Goal: Information Seeking & Learning: Find specific fact

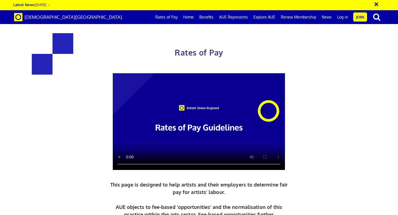
scroll to position [0, 3]
click at [79, 137] on div at bounding box center [198, 121] width 271 height 97
drag, startPoint x: 210, startPoint y: 161, endPoint x: 182, endPoint y: 161, distance: 28.4
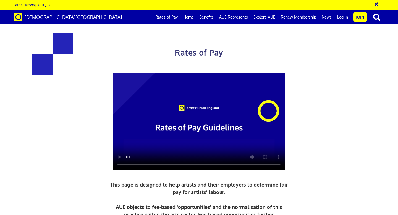
copy h4 "253.04 a day"
drag, startPoint x: 186, startPoint y: 168, endPoint x: 198, endPoint y: 168, distance: 11.9
drag, startPoint x: 182, startPoint y: 161, endPoint x: 210, endPoint y: 161, distance: 28.4
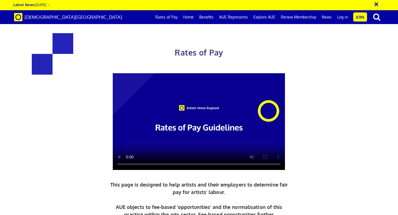
copy h4 "253.04 a day"
drag, startPoint x: 185, startPoint y: 168, endPoint x: 198, endPoint y: 168, distance: 12.4
drag, startPoint x: 184, startPoint y: 169, endPoint x: 196, endPoint y: 169, distance: 11.6
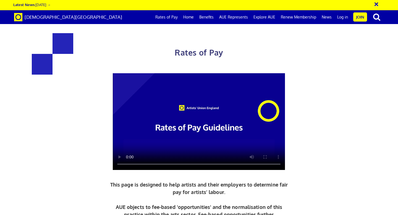
drag, startPoint x: 197, startPoint y: 169, endPoint x: 185, endPoint y: 169, distance: 11.9
copy span "£139.18"
drag, startPoint x: 198, startPoint y: 161, endPoint x: 178, endPoint y: 162, distance: 19.3
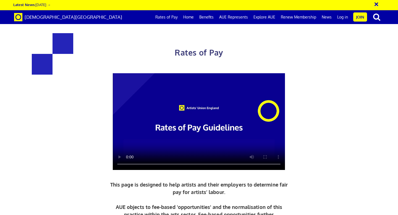
copy span "£253.04"
drag, startPoint x: 197, startPoint y: 168, endPoint x: 185, endPoint y: 168, distance: 12.4
copy span "£139.18"
